Goal: Information Seeking & Learning: Learn about a topic

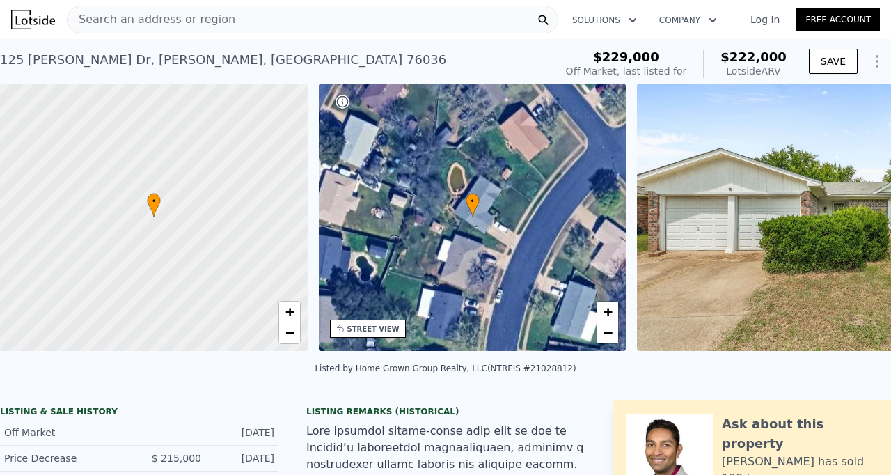
click at [313, 19] on div "Search an address or region" at bounding box center [313, 20] width 492 height 28
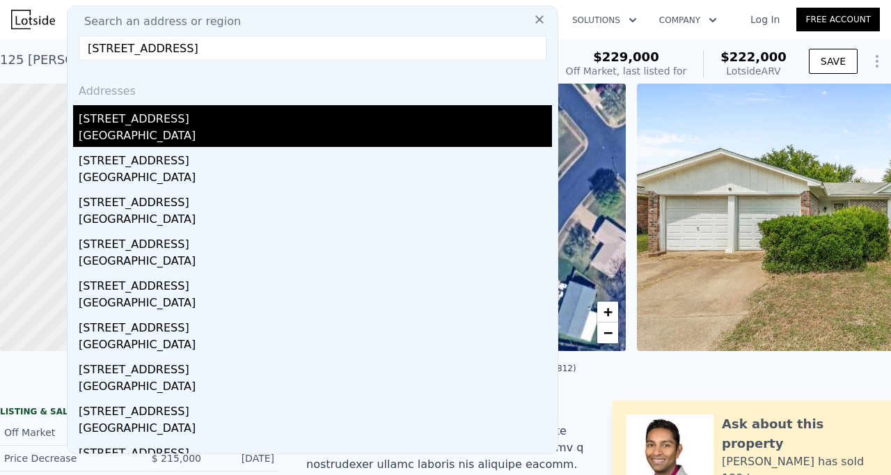
type input "4949 Mill Run Rd, Dallas, TX 75244"
click at [223, 118] on div "4949 Mill Run Rd" at bounding box center [315, 116] width 473 height 22
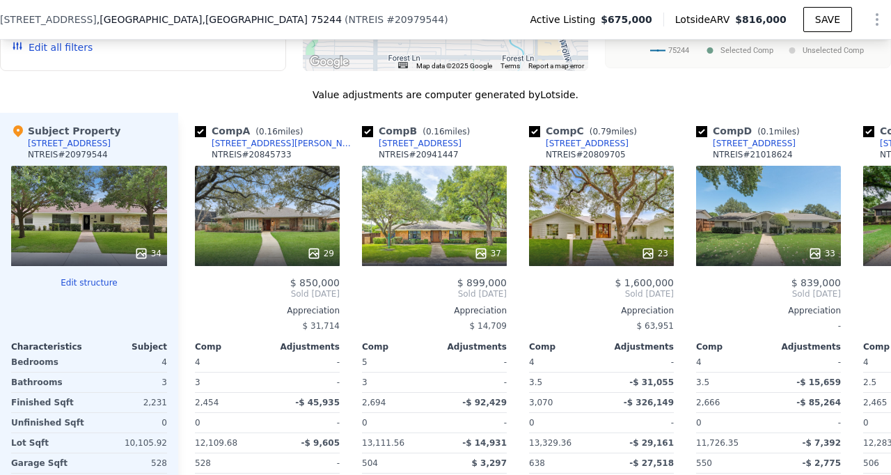
scroll to position [1342, 0]
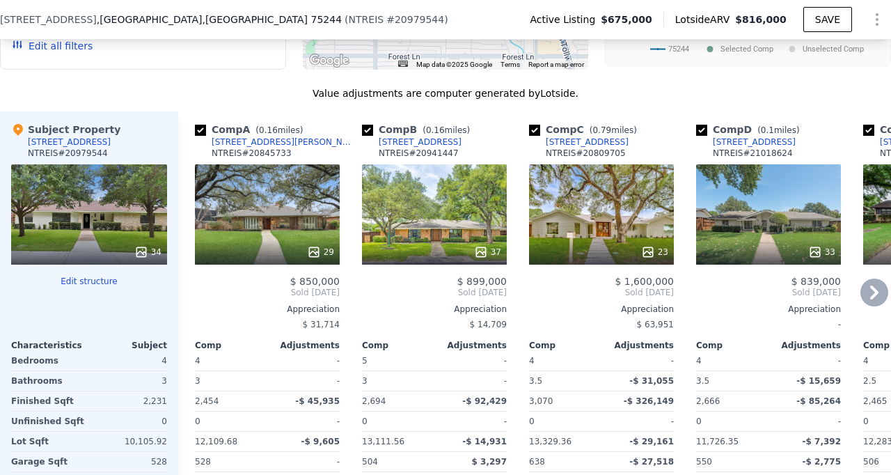
click at [366, 136] on input "checkbox" at bounding box center [367, 130] width 11 height 11
checkbox input "false"
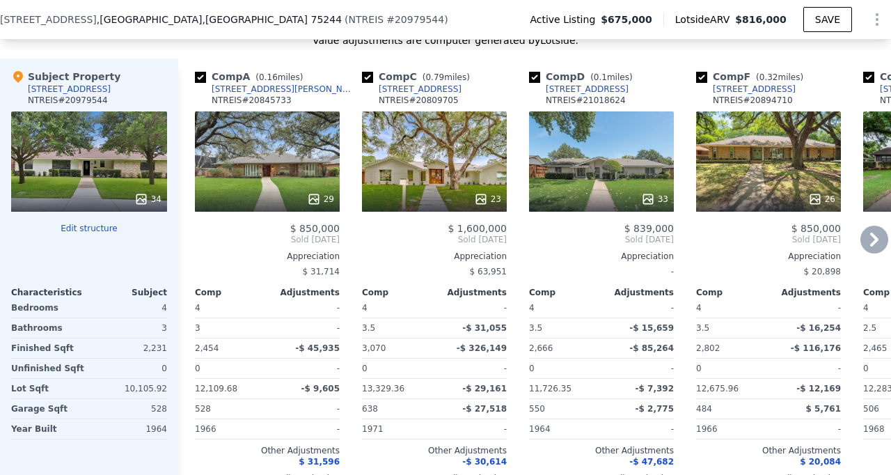
scroll to position [1386, 0]
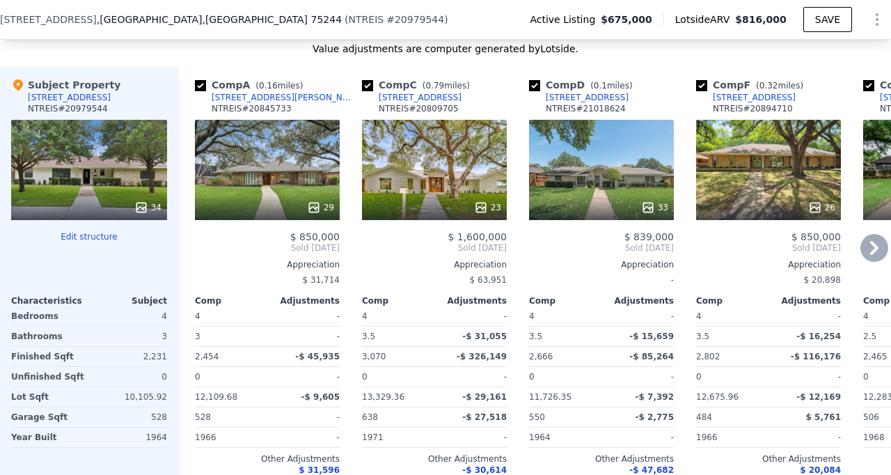
click at [276, 103] on div "[STREET_ADDRESS][PERSON_NAME]" at bounding box center [284, 97] width 145 height 11
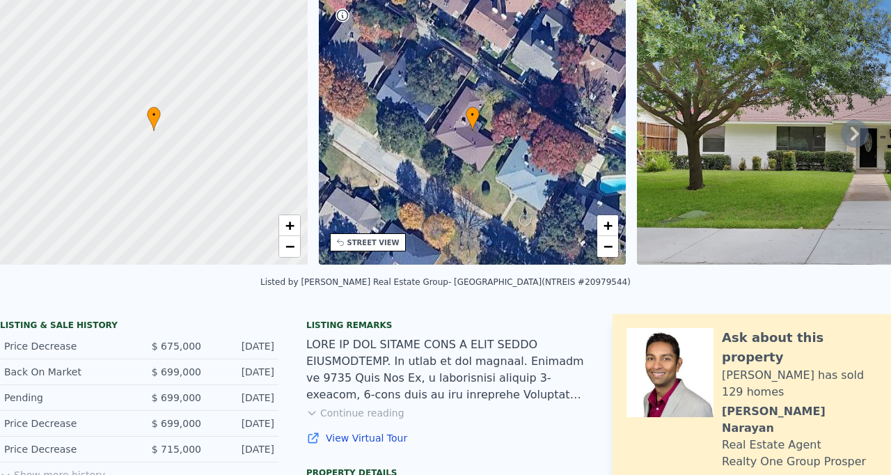
scroll to position [5, 0]
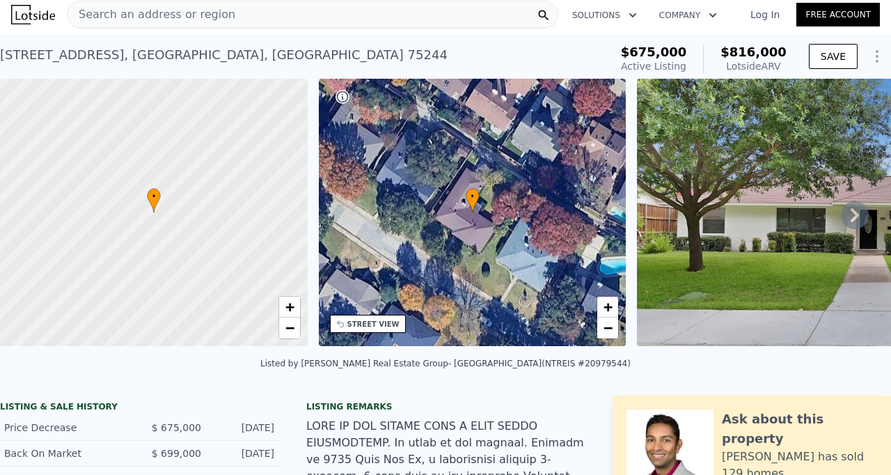
click at [282, 15] on div "Search an address or region" at bounding box center [313, 15] width 492 height 28
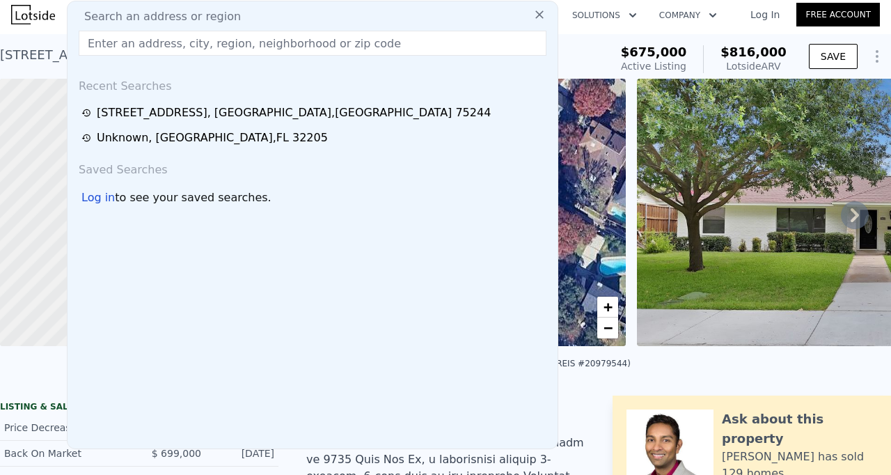
click at [282, 15] on div "Search an address or region" at bounding box center [312, 16] width 479 height 17
click at [239, 47] on input "text" at bounding box center [313, 43] width 468 height 25
paste input "3921 Teaberry Ln Fort Worth, TX 76133"
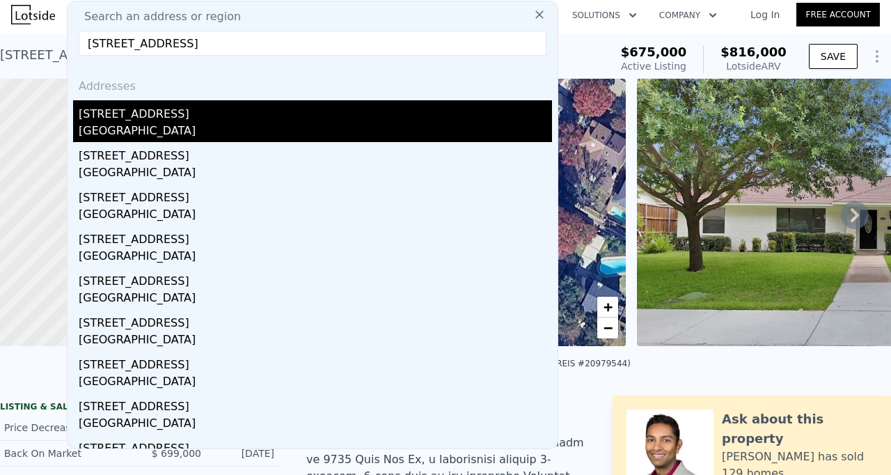
type input "3921 Teaberry Ln Fort Worth, TX 76133"
click at [194, 127] on div "Fort Worth, TX 76133" at bounding box center [315, 132] width 473 height 19
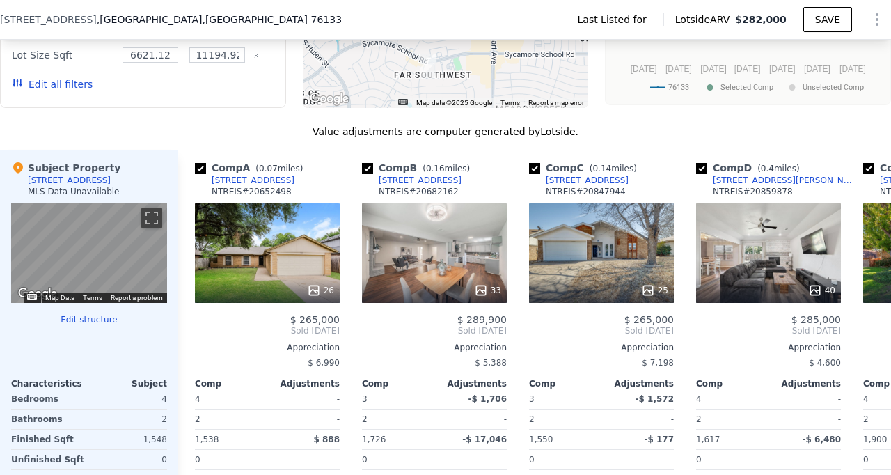
scroll to position [1066, 0]
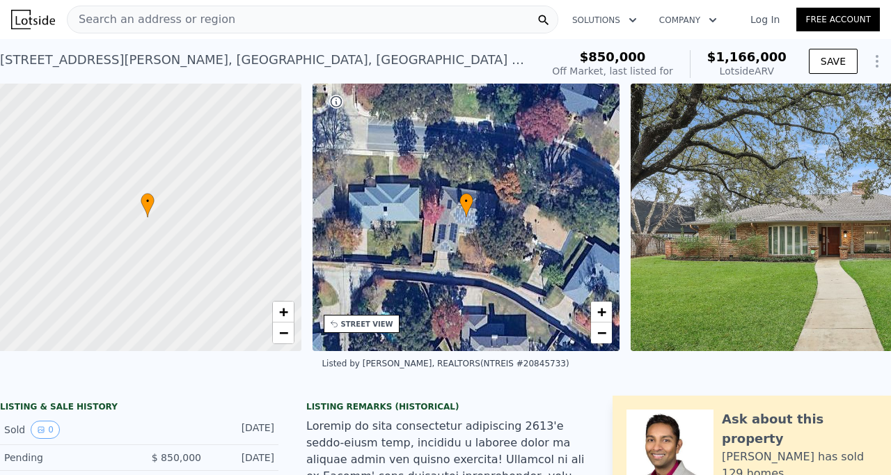
scroll to position [0, 6]
